Goal: Information Seeking & Learning: Learn about a topic

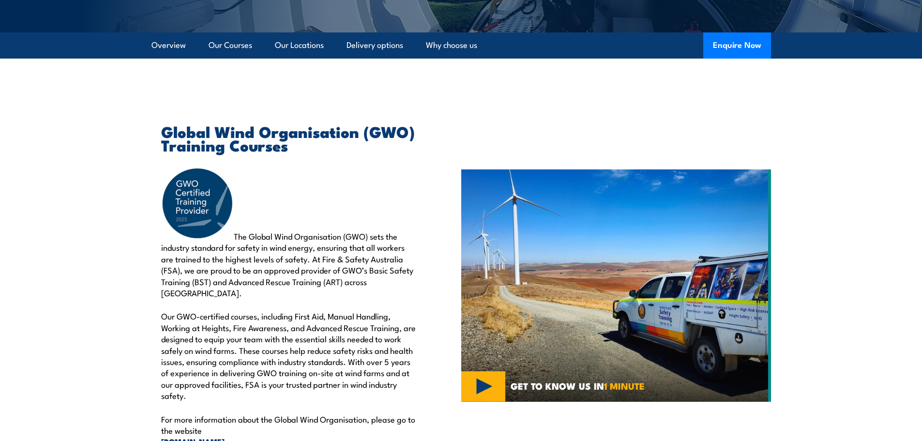
scroll to position [194, 0]
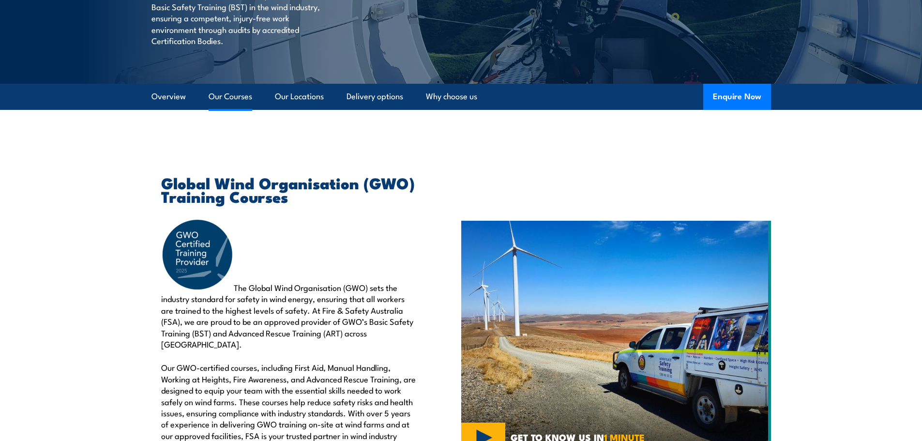
click at [220, 96] on link "Our Courses" at bounding box center [231, 97] width 44 height 26
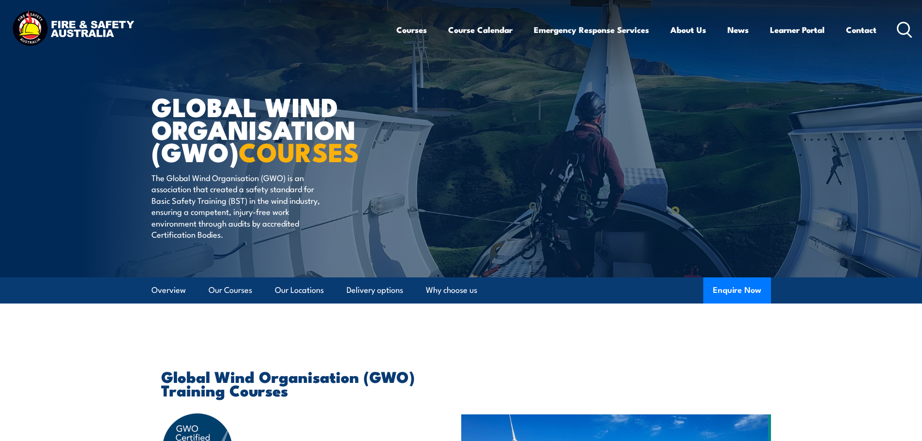
click at [903, 26] on icon at bounding box center [904, 30] width 15 height 16
click at [906, 28] on icon at bounding box center [904, 30] width 15 height 16
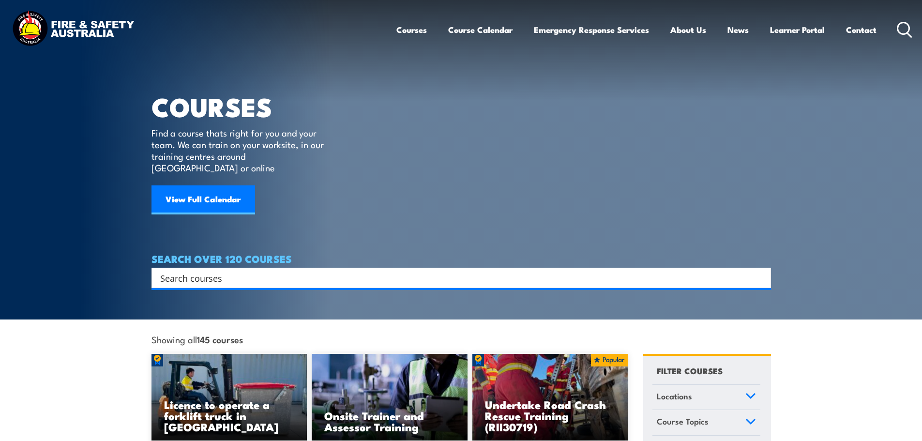
click at [258, 271] on input "Search input" at bounding box center [455, 278] width 590 height 15
type input "h"
type input "HV Operator"
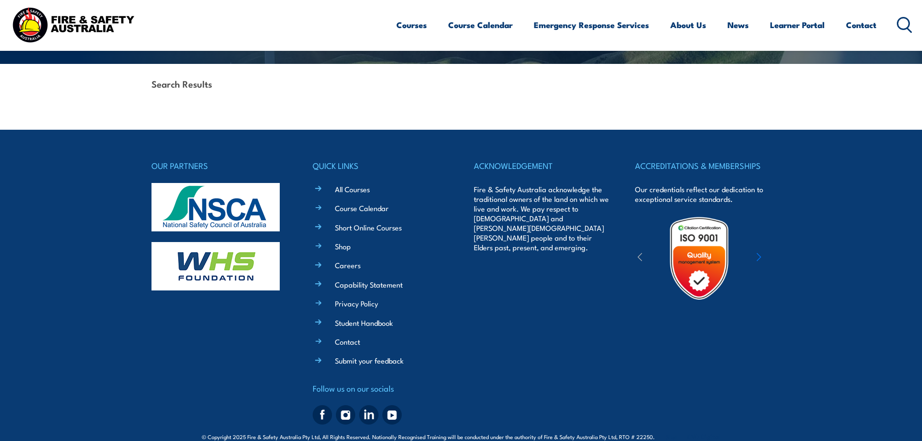
scroll to position [230, 0]
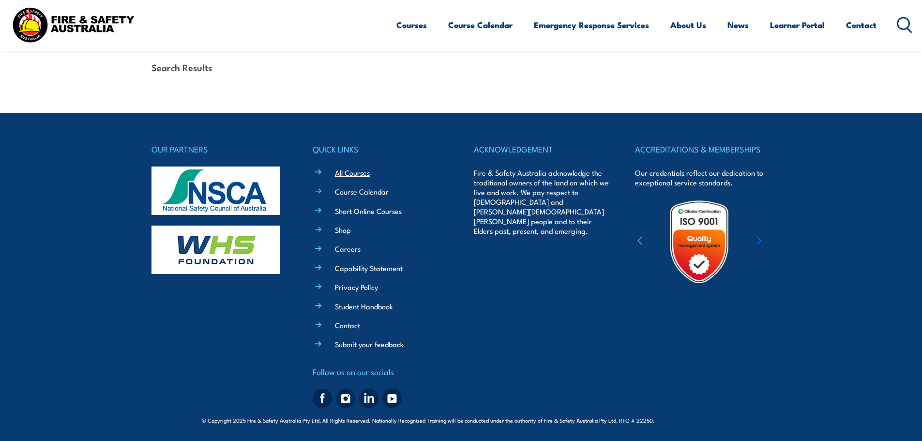
click at [366, 174] on link "All Courses" at bounding box center [352, 172] width 35 height 10
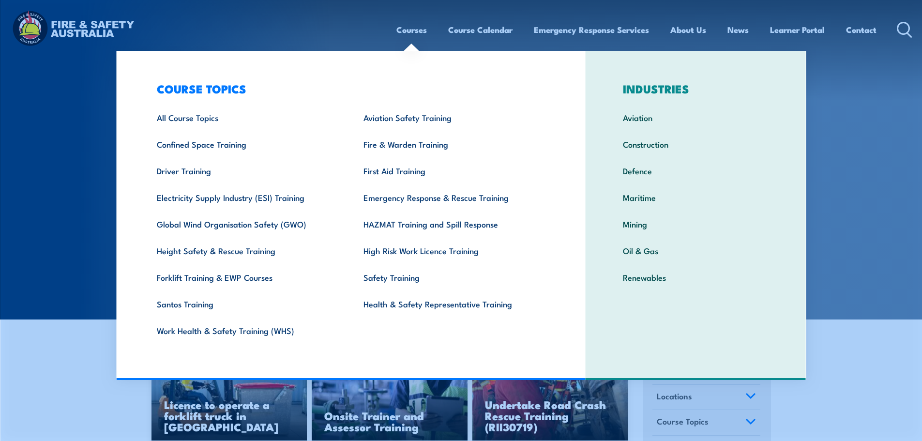
click at [420, 31] on link "Courses" at bounding box center [411, 30] width 30 height 26
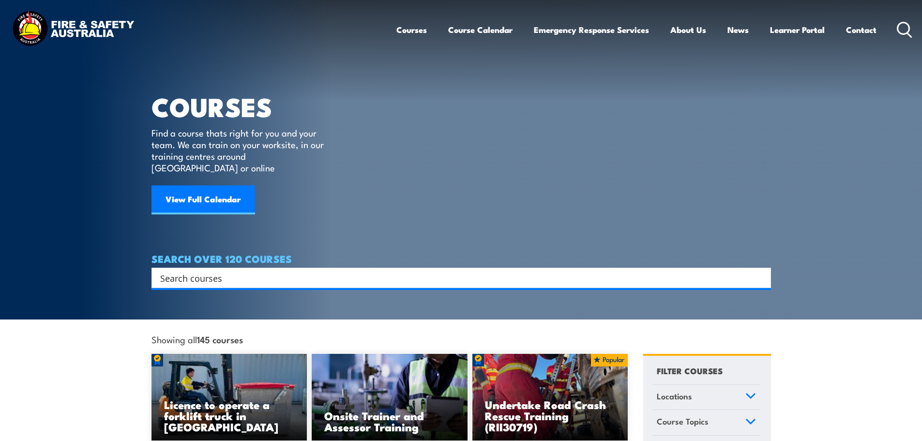
click at [411, 30] on link "Courses" at bounding box center [411, 30] width 30 height 26
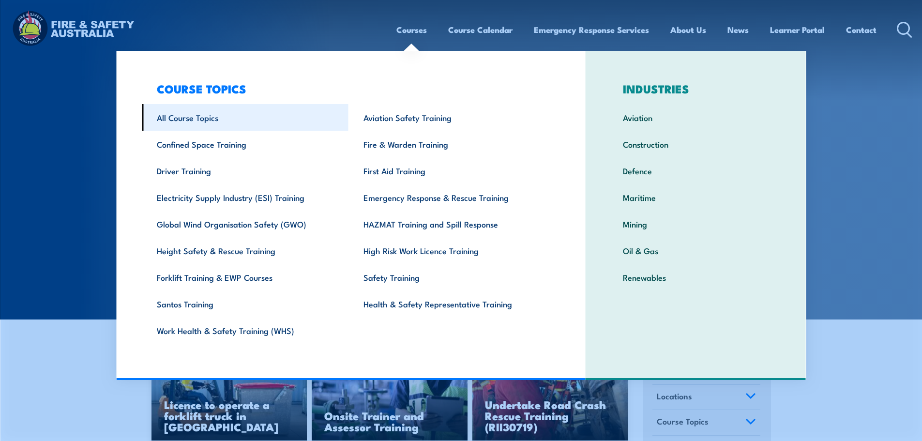
click at [188, 124] on link "All Course Topics" at bounding box center [245, 117] width 207 height 27
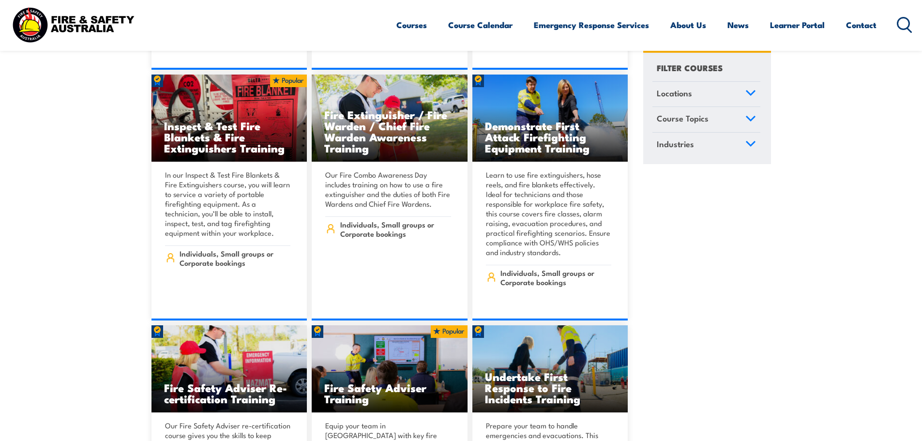
scroll to position [10648, 0]
